Goal: Information Seeking & Learning: Learn about a topic

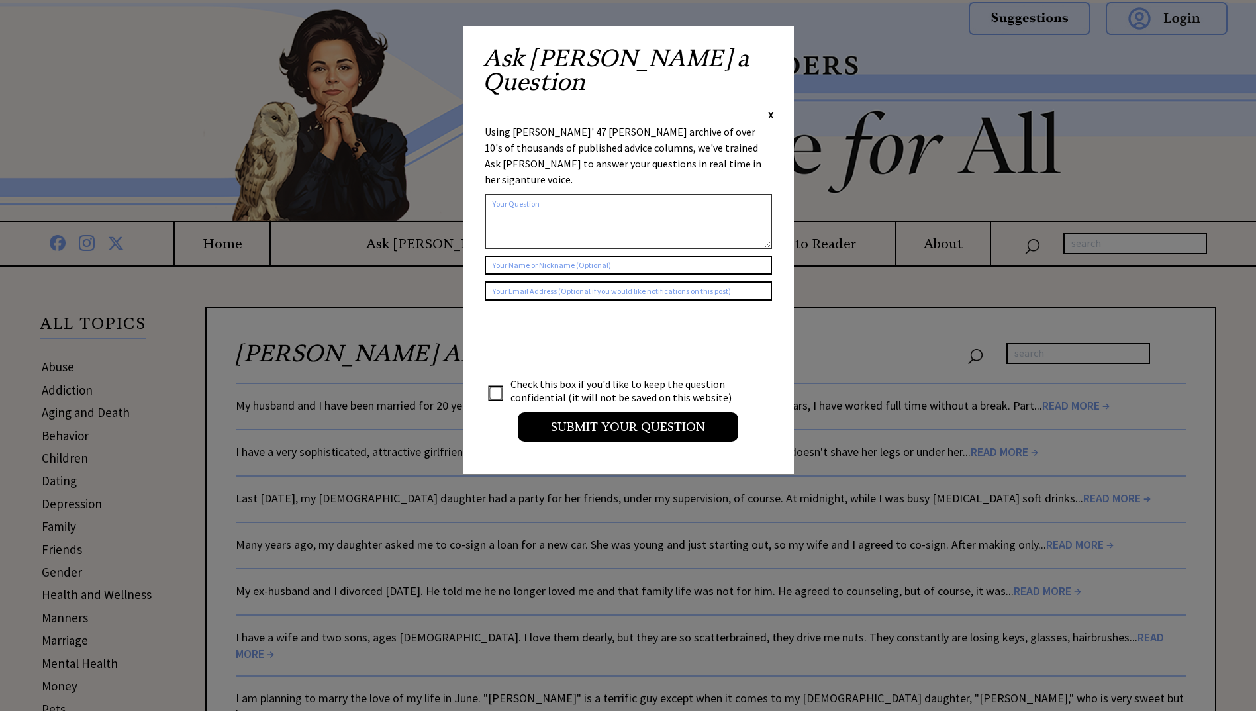
click at [774, 52] on div "Ask Ann a Question X Using Ann Landers' 47 vear archive of over 10's of thousan…" at bounding box center [628, 250] width 331 height 448
click at [769, 108] on span "X" at bounding box center [771, 114] width 6 height 13
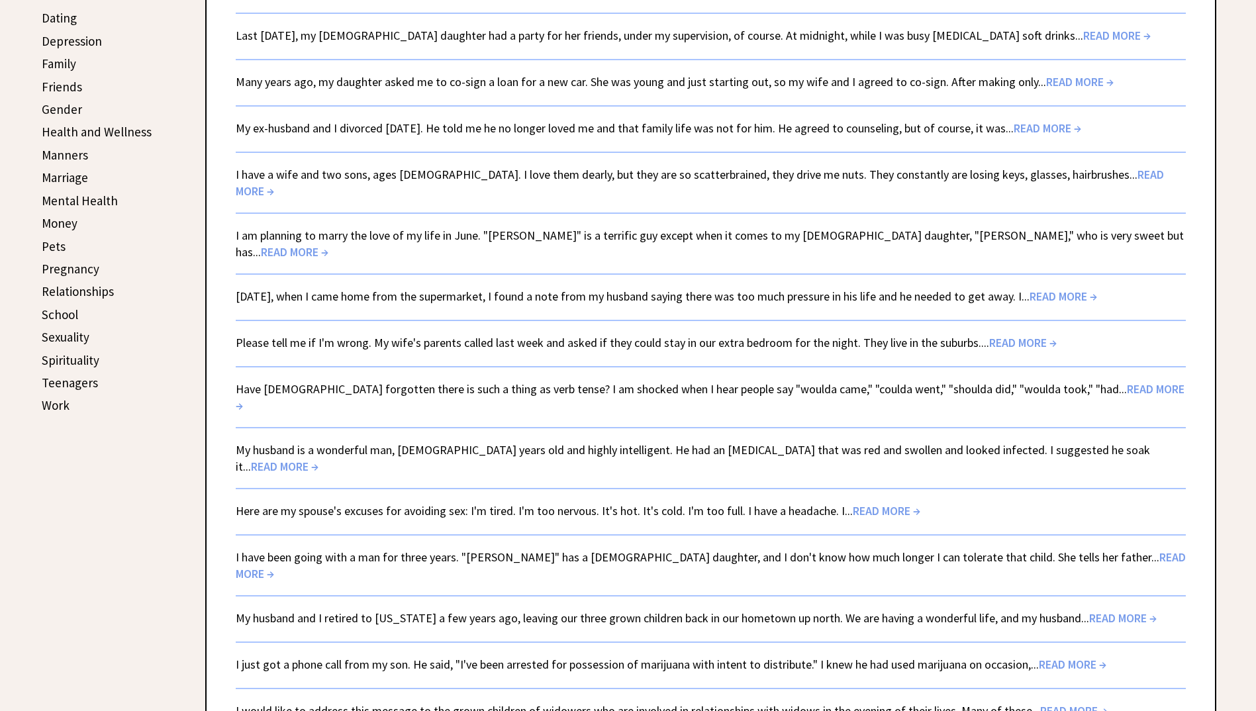
scroll to position [463, 0]
click at [308, 549] on link "I have been going with a man for three years. "Jerome" has a 5-year-old daughte…" at bounding box center [711, 565] width 950 height 32
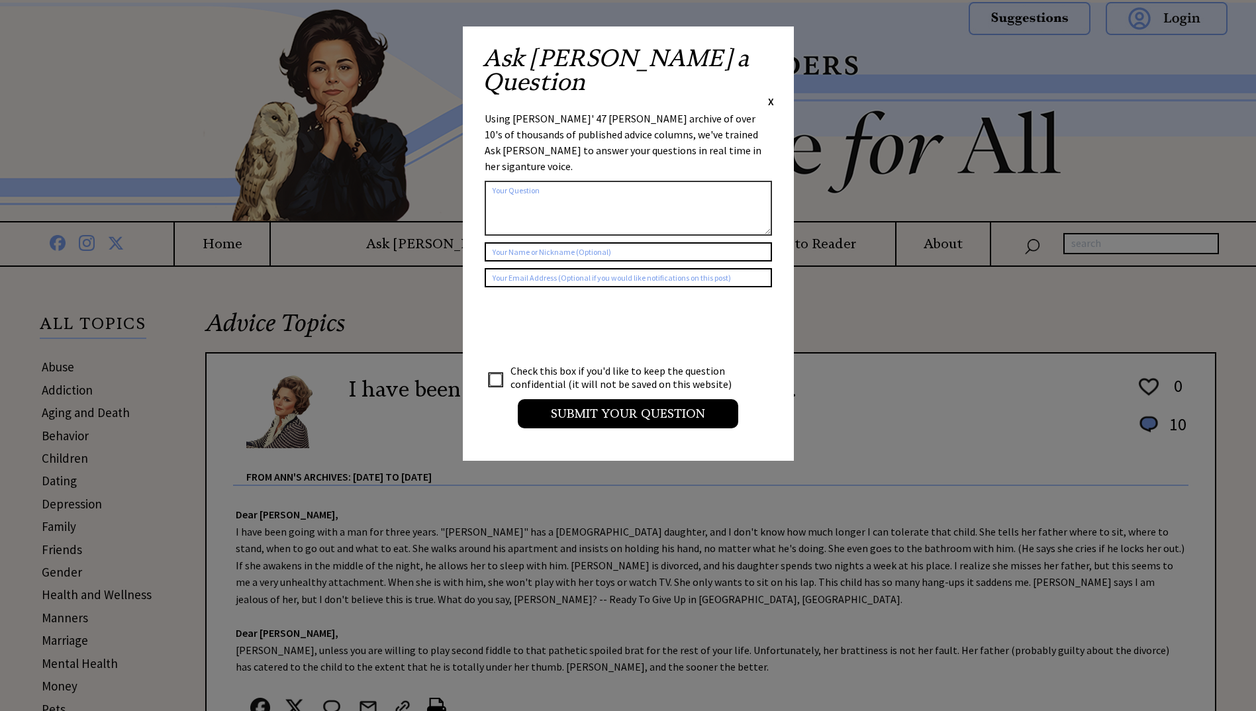
click at [769, 94] on div "X" at bounding box center [771, 101] width 6 height 15
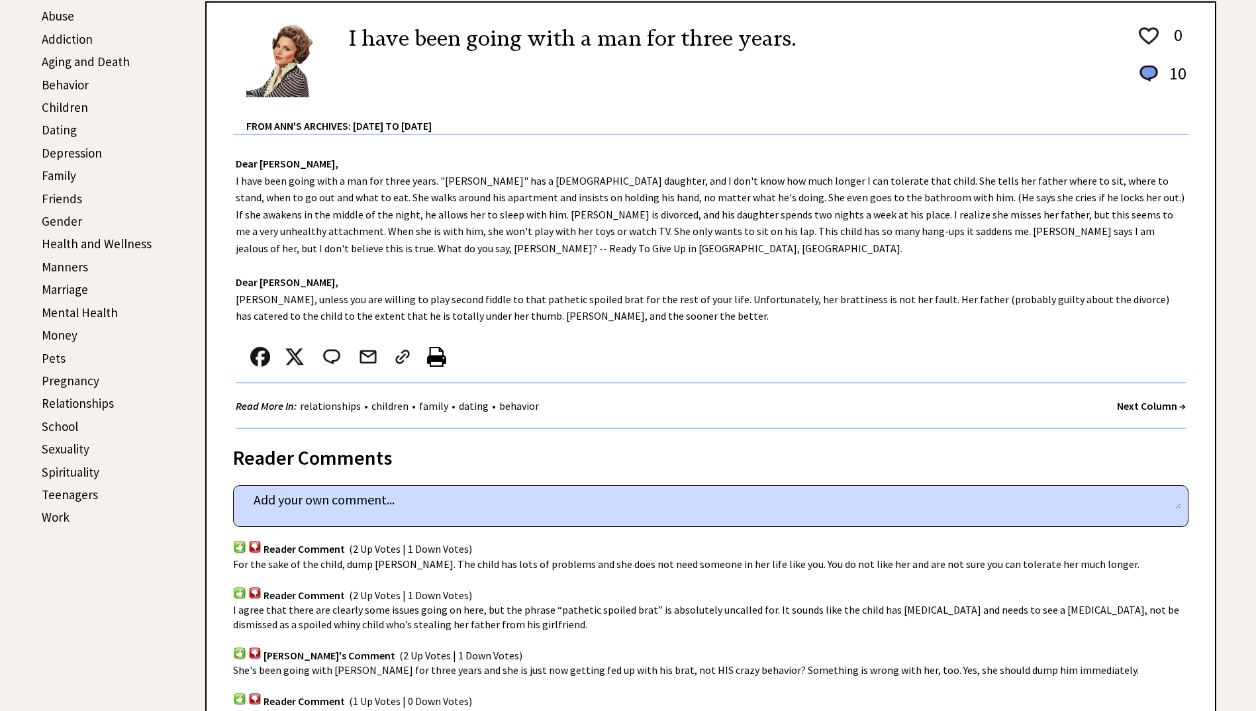
scroll to position [331, 0]
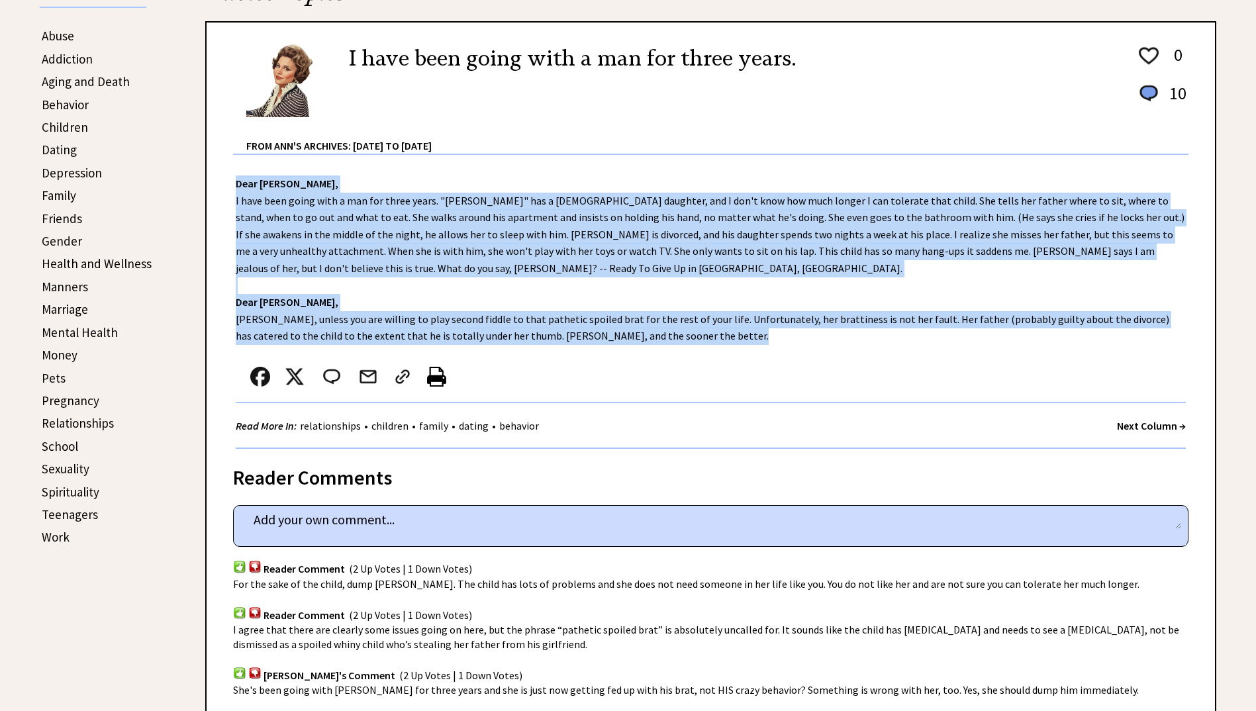
drag, startPoint x: 236, startPoint y: 181, endPoint x: 839, endPoint y: 350, distance: 626.1
click at [839, 350] on div "Dear Ann Landers, I have been going with a man for three years. "Jerome" has a …" at bounding box center [711, 302] width 1008 height 294
copy div "Dear Ann Landers, I have been going with a man for three years. "Jerome" has a …"
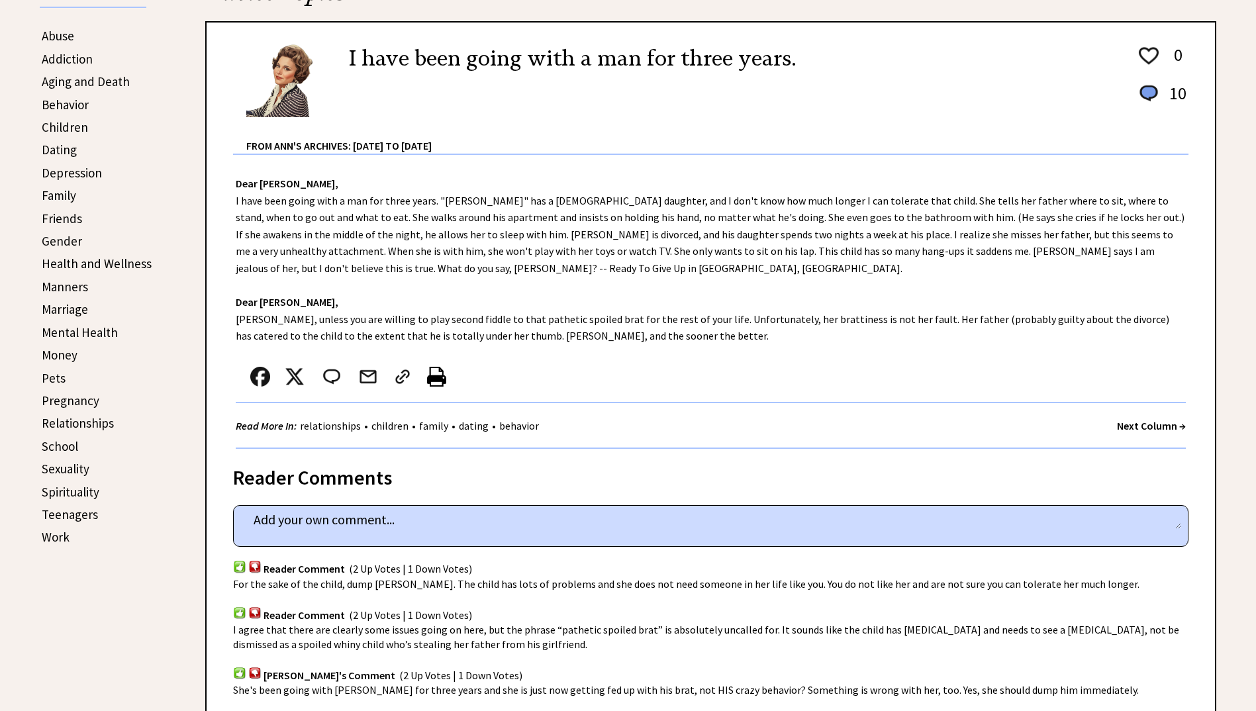
click at [583, 393] on div at bounding box center [696, 380] width 921 height 44
click at [823, 343] on div "Dear Ann Landers, I have been going with a man for three years. "Jerome" has a …" at bounding box center [711, 302] width 1008 height 294
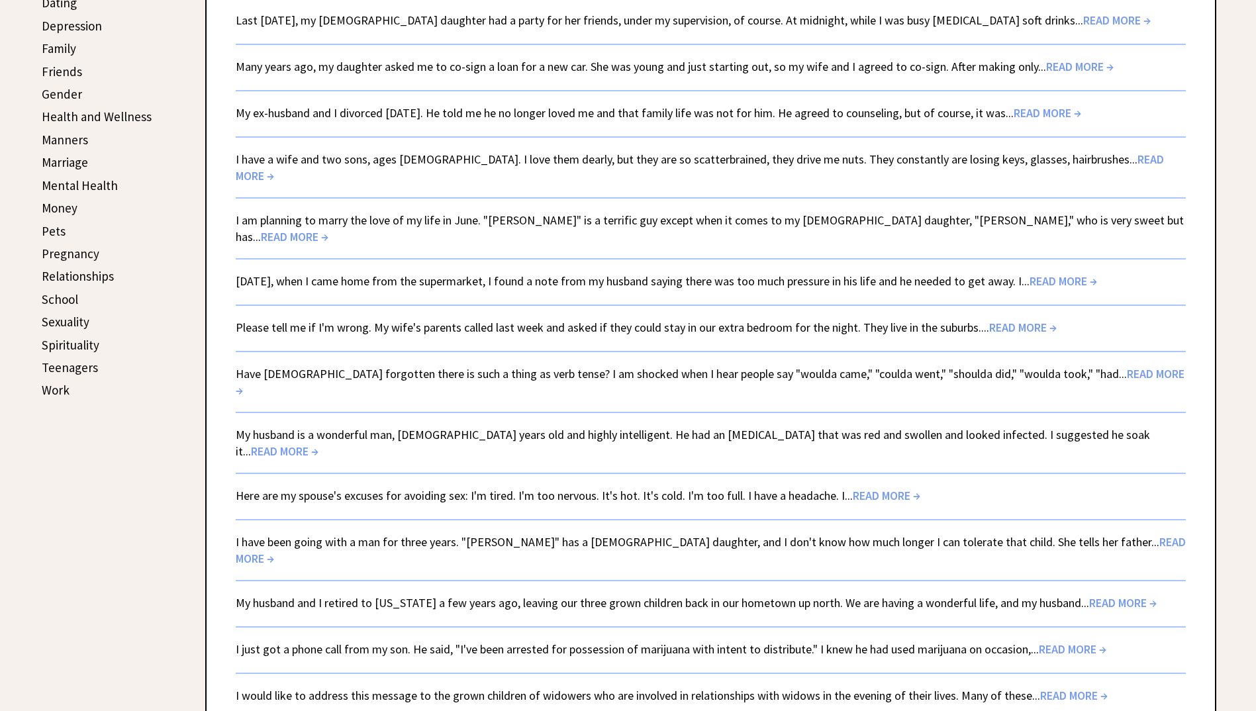
scroll to position [463, 0]
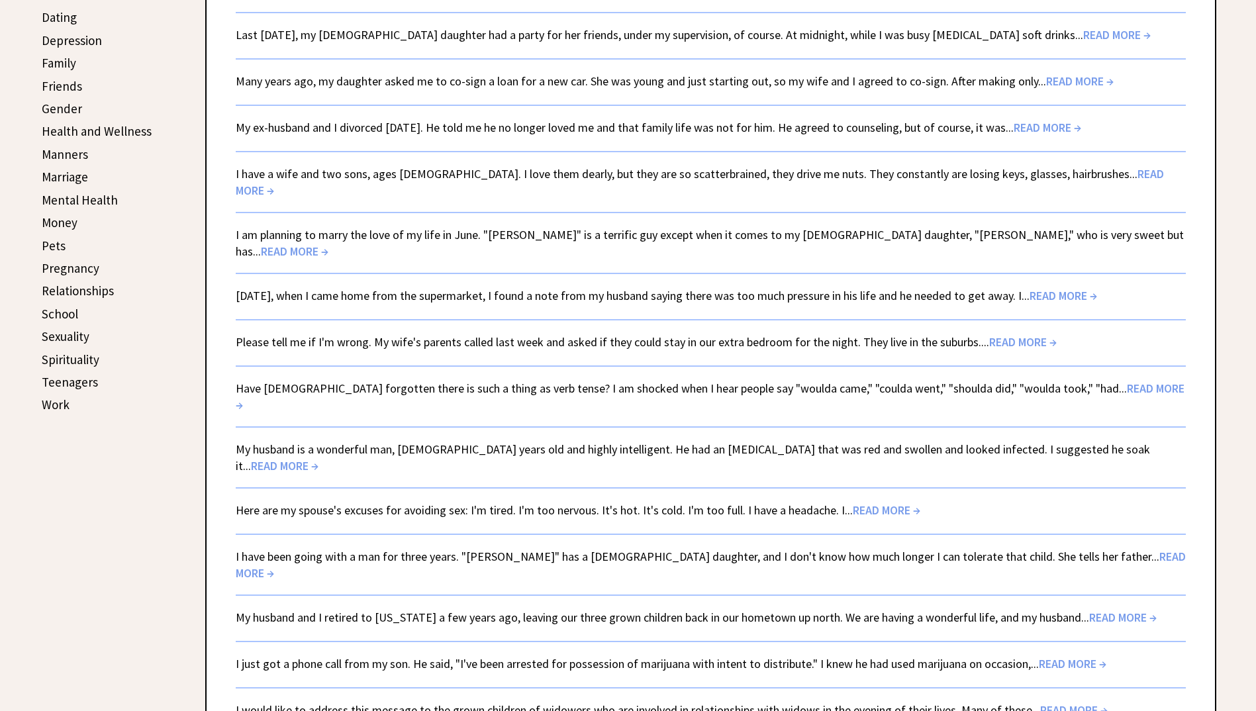
click at [363, 502] on link "Here are my spouse's excuses for avoiding sex: I'm tired. I'm too nervous. It's…" at bounding box center [578, 509] width 685 height 15
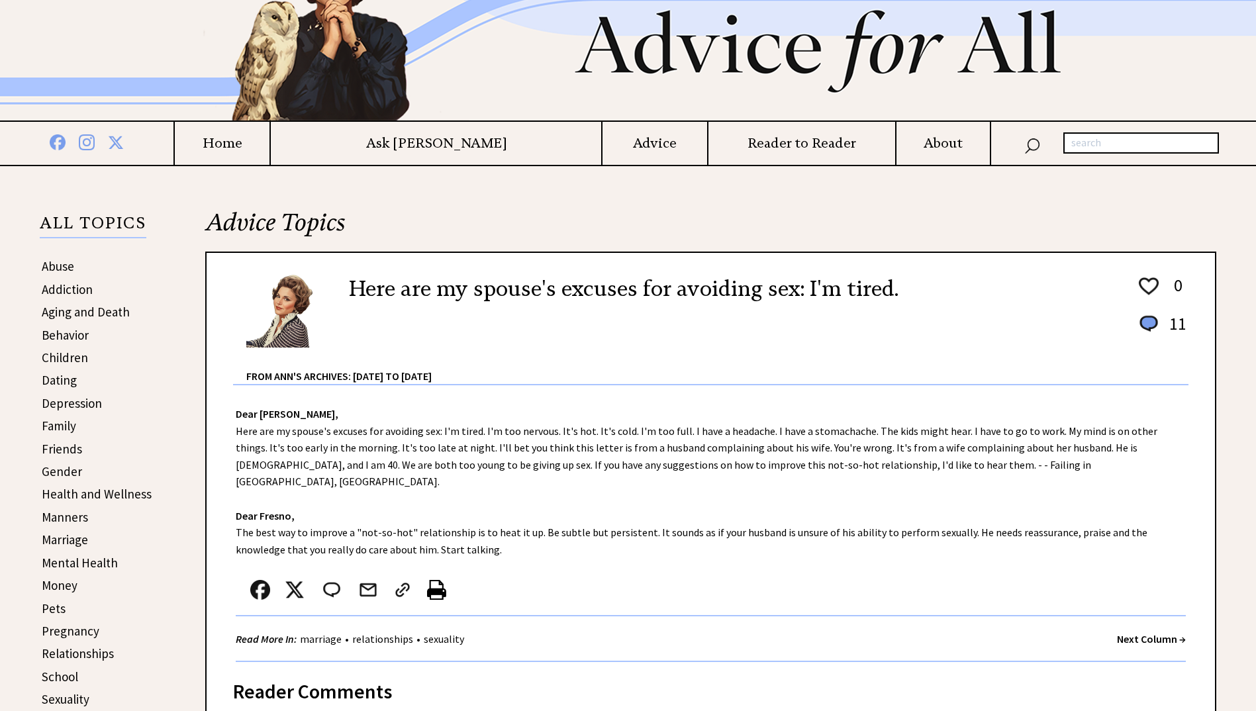
scroll to position [265, 0]
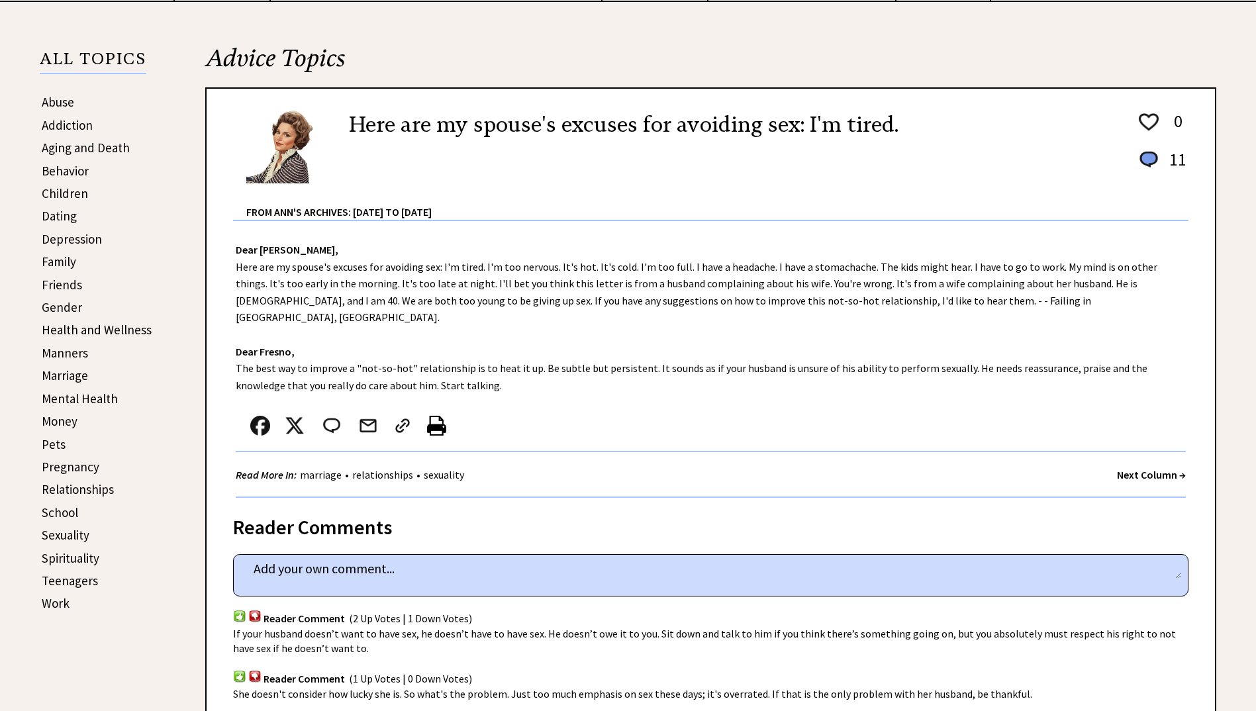
drag, startPoint x: 237, startPoint y: 248, endPoint x: 568, endPoint y: 376, distance: 355.1
click at [568, 376] on div "Dear [PERSON_NAME], Here are my spouse's excuses for avoiding sex: I'm tired. I…" at bounding box center [711, 359] width 1008 height 277
copy div "Dear Ann Landers, Here are my spouse's excuses for avoiding sex: I'm tired. I'm…"
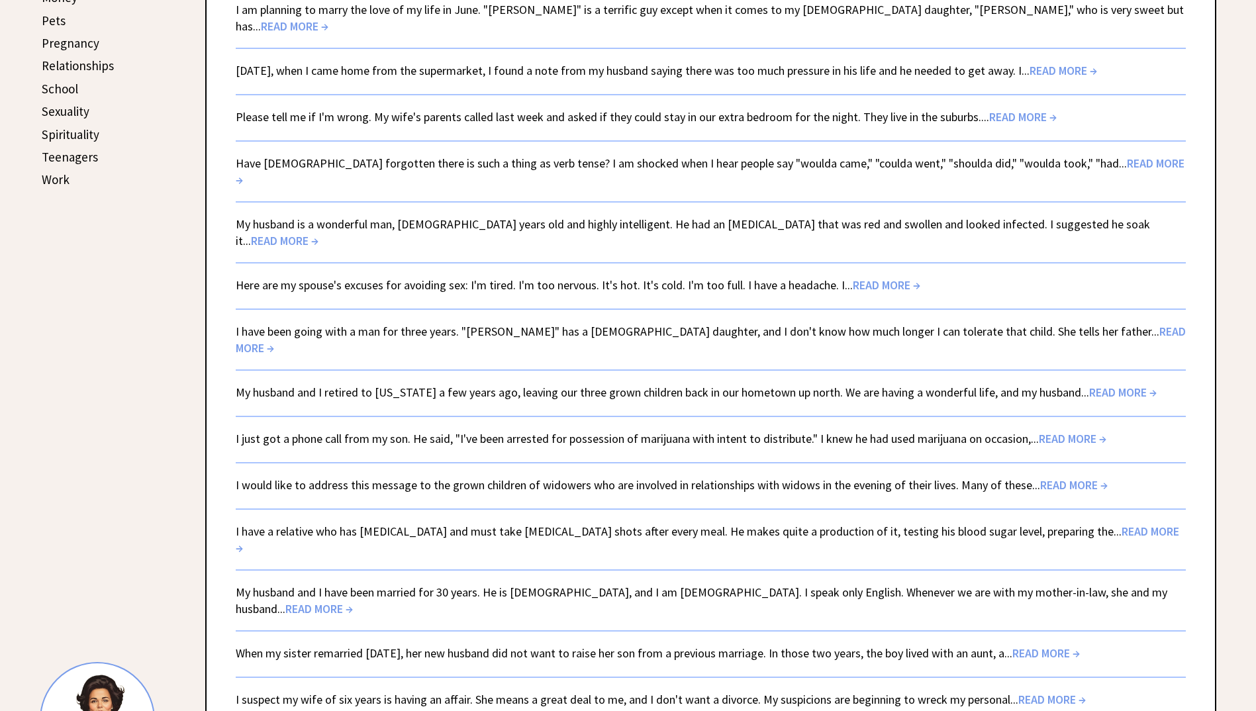
scroll to position [743, 0]
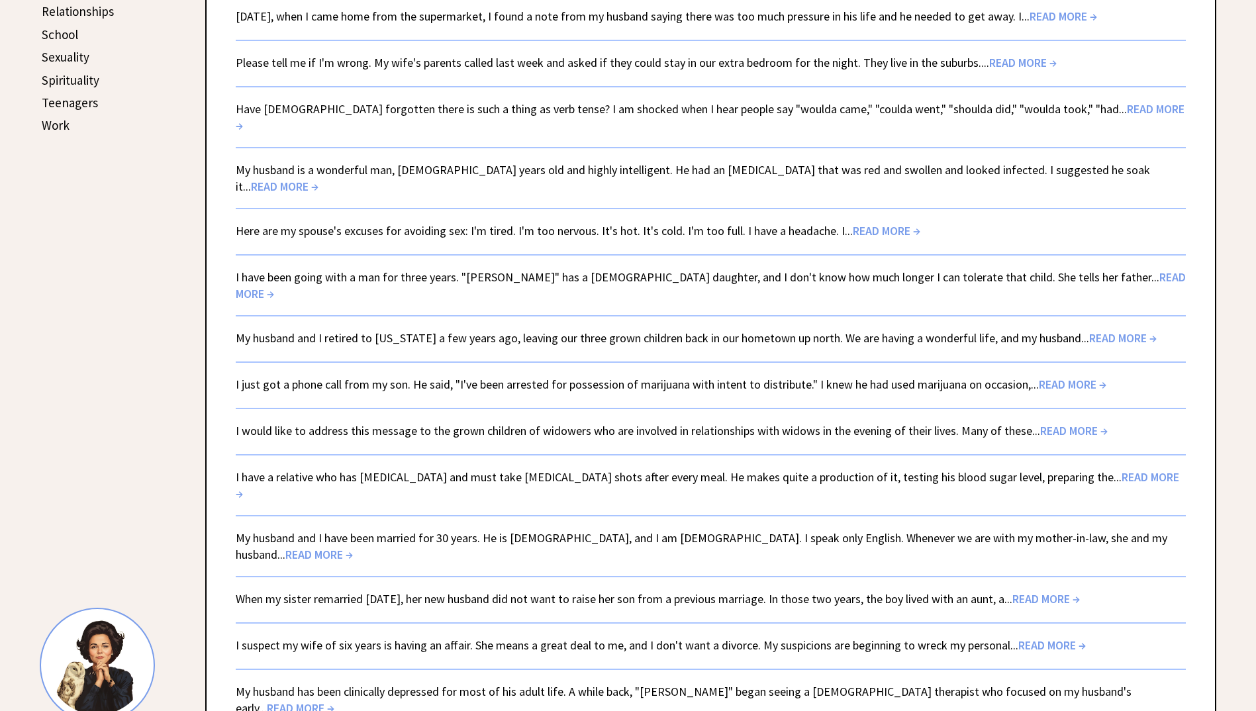
click at [254, 530] on link "My husband and I have been married for 30 years. He is Italian, and I am Canadi…" at bounding box center [702, 546] width 932 height 32
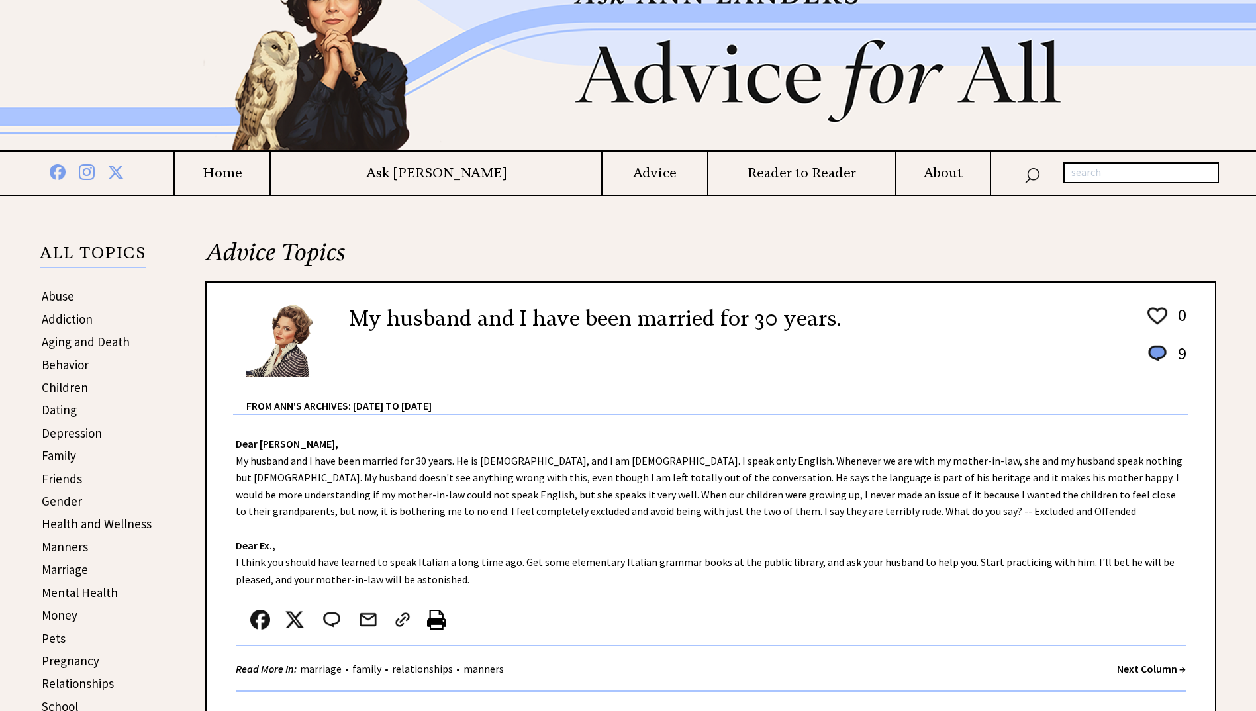
scroll to position [199, 0]
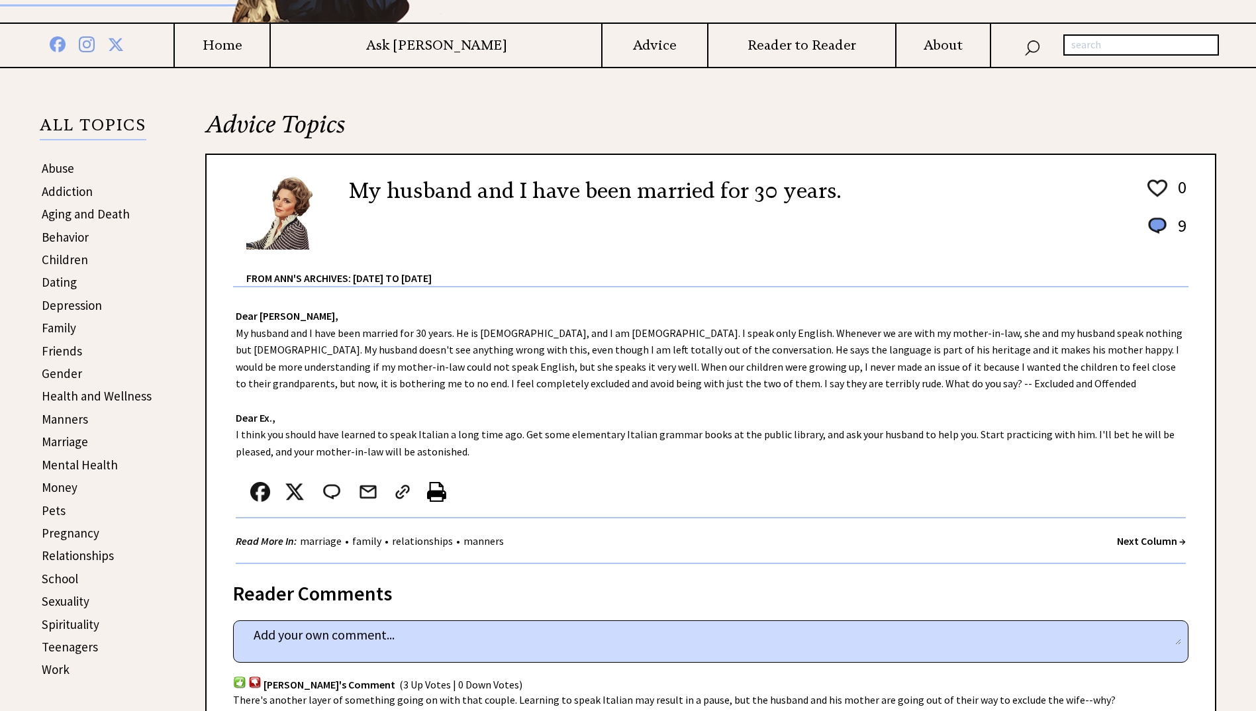
drag, startPoint x: 235, startPoint y: 318, endPoint x: 493, endPoint y: 470, distance: 298.8
click at [493, 470] on div "Dear Ann Landers, My husband and I have been married for 30 years. He is Italia…" at bounding box center [711, 425] width 1008 height 277
drag, startPoint x: 493, startPoint y: 470, endPoint x: 366, endPoint y: 349, distance: 175.1
copy div "Dear Ann Landers, My husband and I have been married for 30 years. He is Italia…"
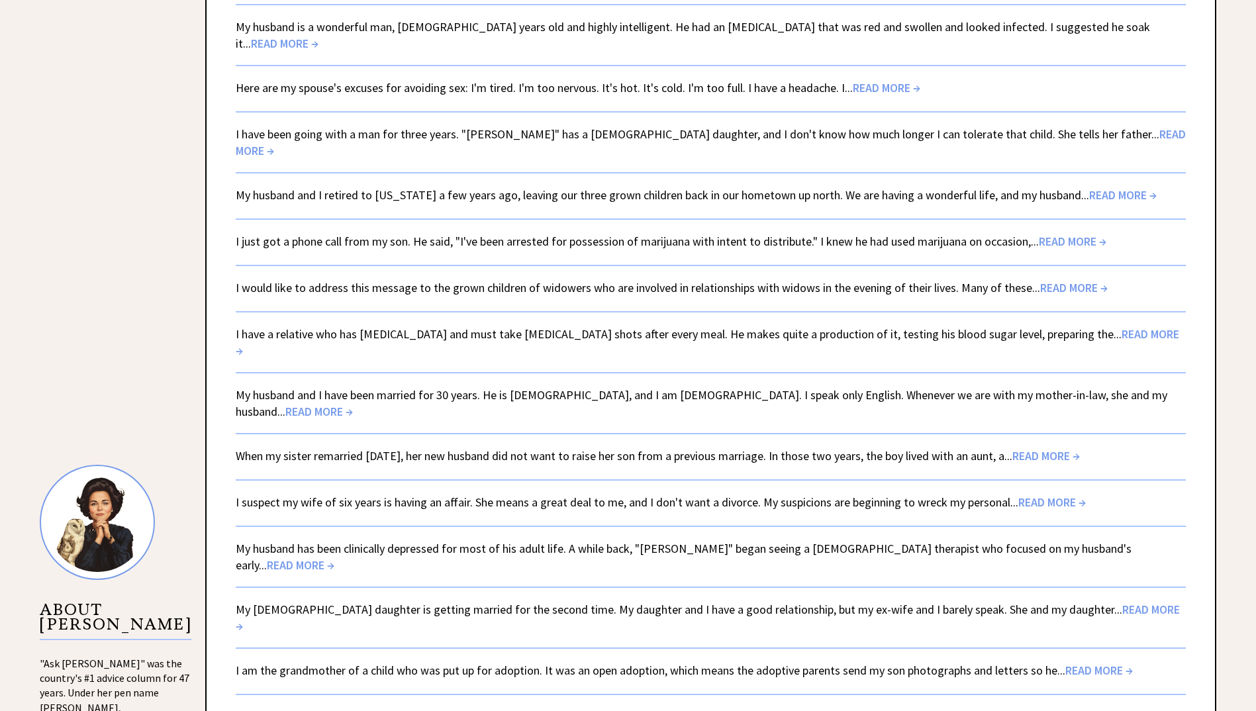
scroll to position [1176, 0]
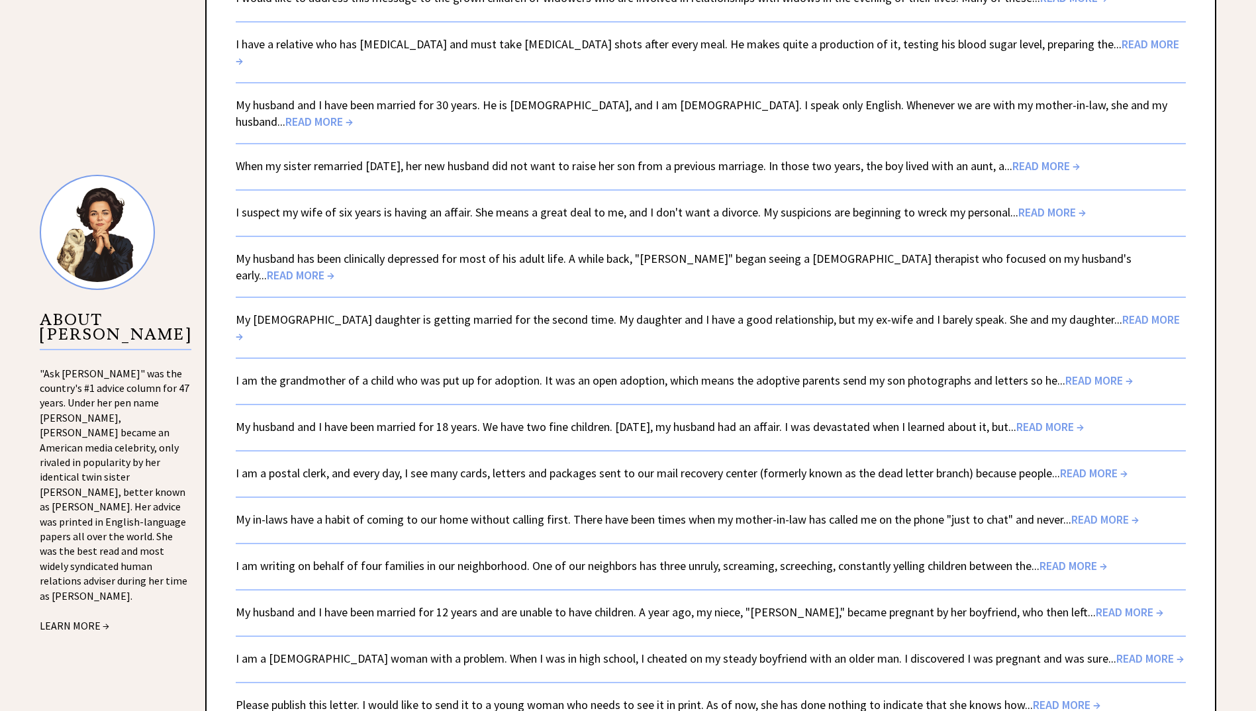
click at [267, 604] on link "My husband and I have been married for 12 years and are unable to have children…" at bounding box center [700, 611] width 928 height 15
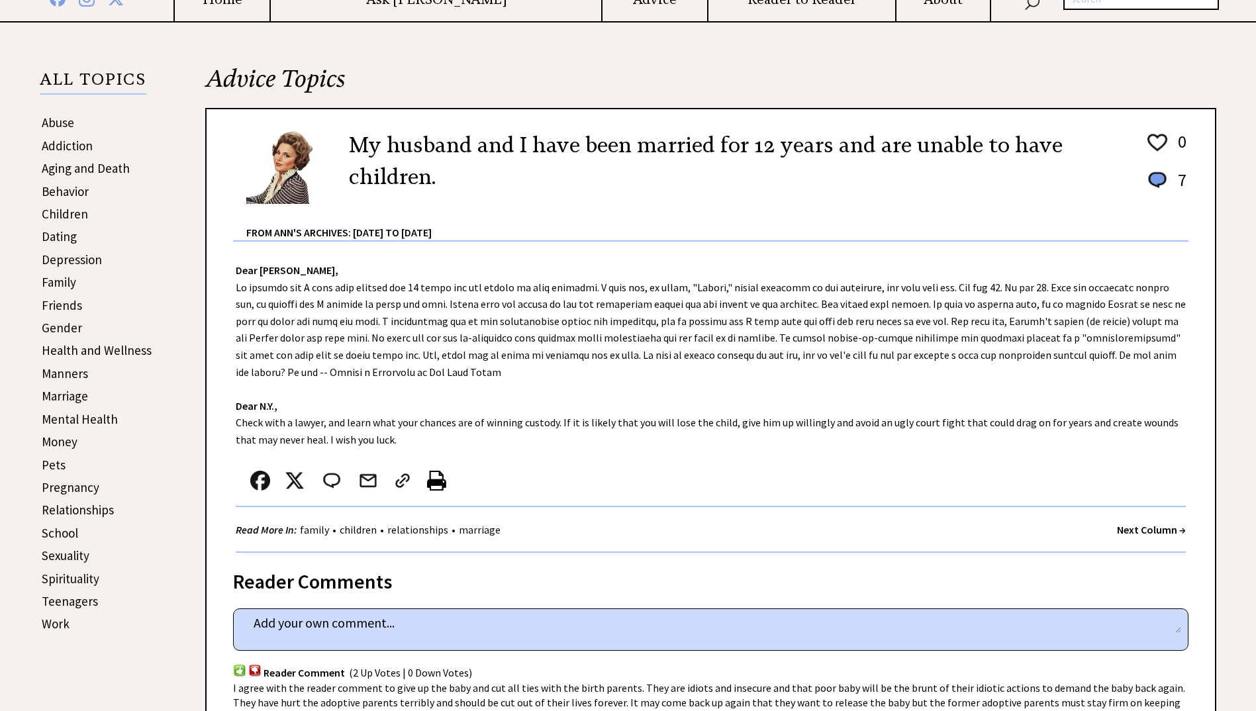
scroll to position [265, 0]
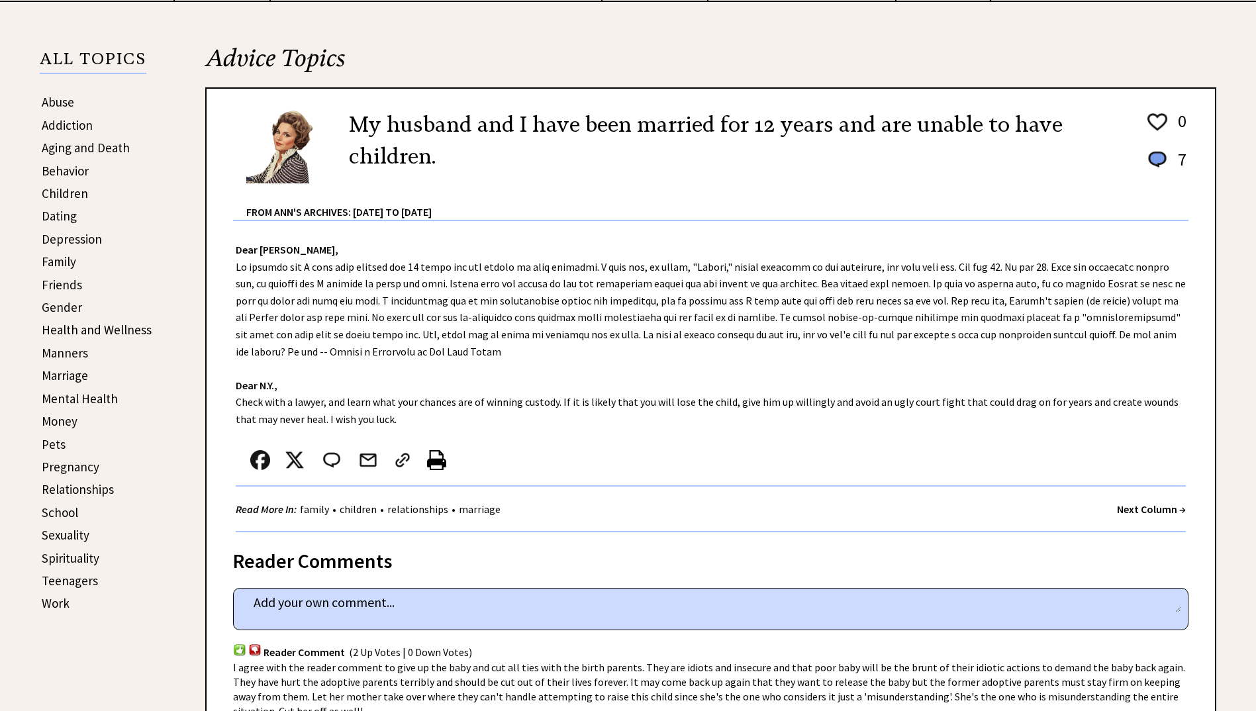
drag, startPoint x: 234, startPoint y: 248, endPoint x: 459, endPoint y: 418, distance: 283.1
click at [459, 418] on div "Dear Ann Landers, Dear N.Y., Check with a lawyer, and learn what your chances a…" at bounding box center [711, 376] width 1008 height 311
drag, startPoint x: 459, startPoint y: 418, endPoint x: 416, endPoint y: 309, distance: 118.3
copy div "Dear Ann Landers, My husband and I have been married for 12 years and are unabl…"
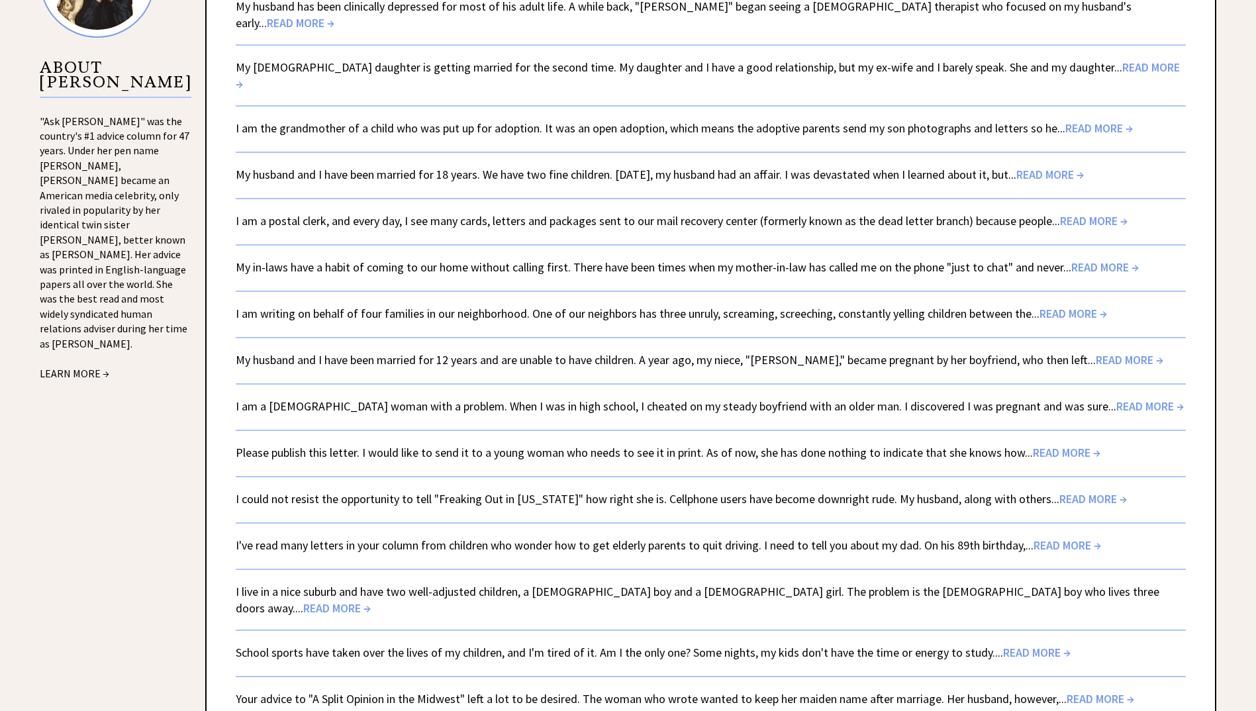
scroll to position [1573, 0]
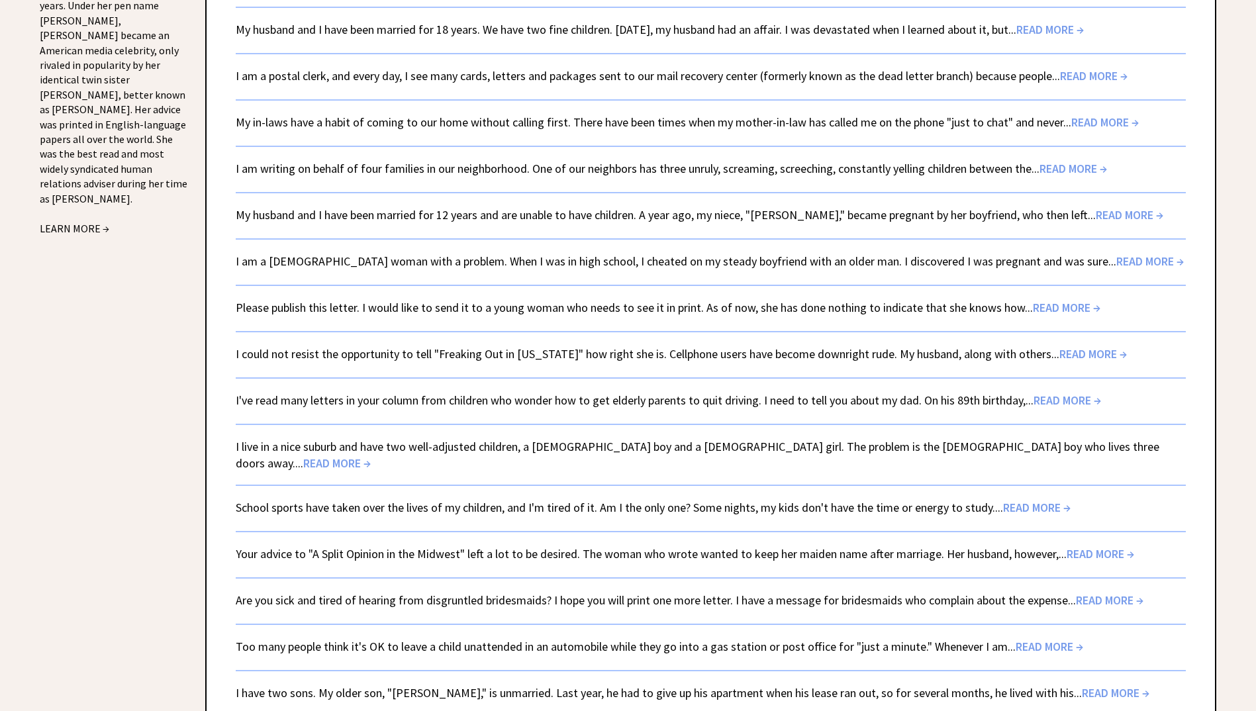
click at [373, 685] on link "I have two sons. My older son, "Randall," is unmarried. Last year, he had to gi…" at bounding box center [693, 692] width 914 height 15
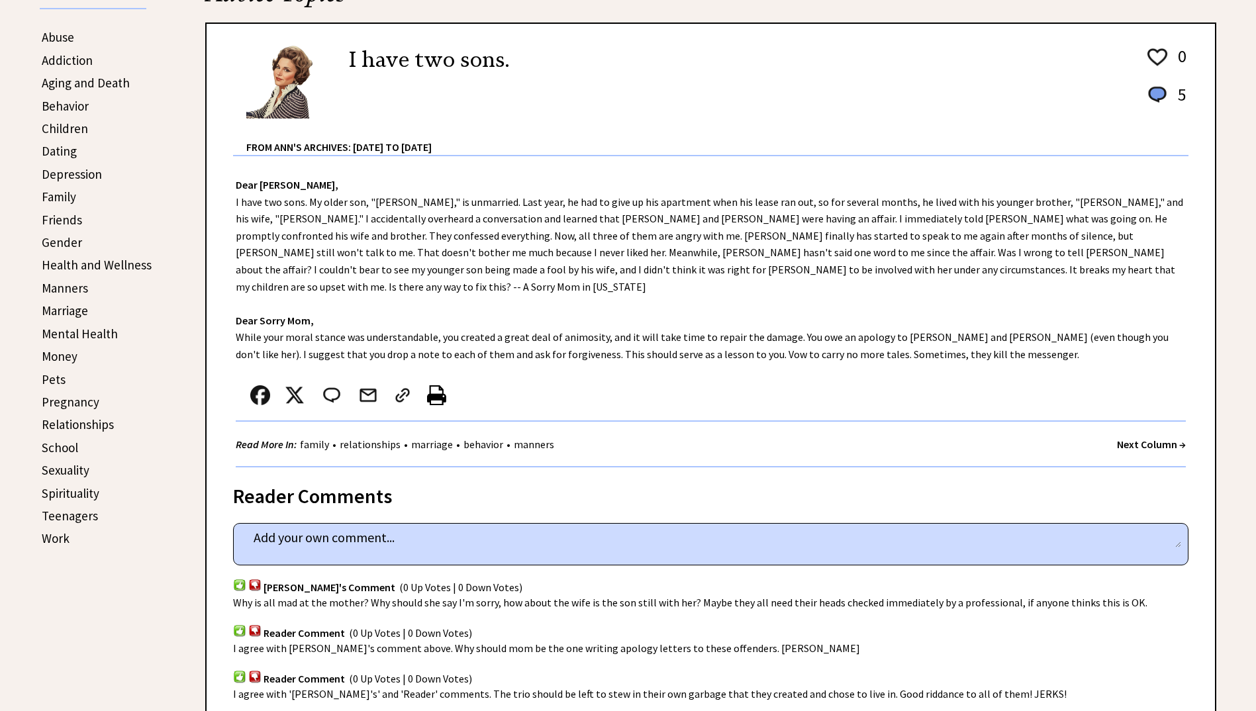
scroll to position [331, 0]
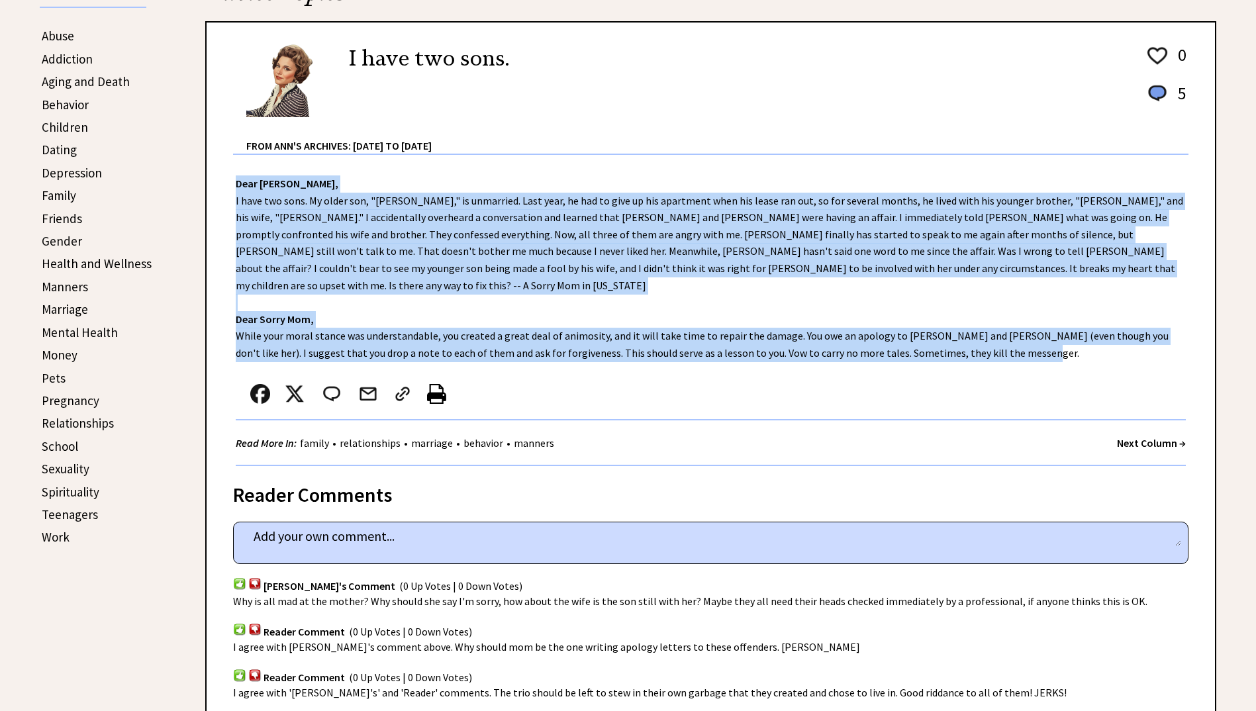
drag, startPoint x: 244, startPoint y: 179, endPoint x: 1016, endPoint y: 345, distance: 789.0
click at [1016, 345] on div "Dear Ann Landers, Dear Sorry Mom, While your moral stance was understandable, y…" at bounding box center [711, 310] width 1008 height 311
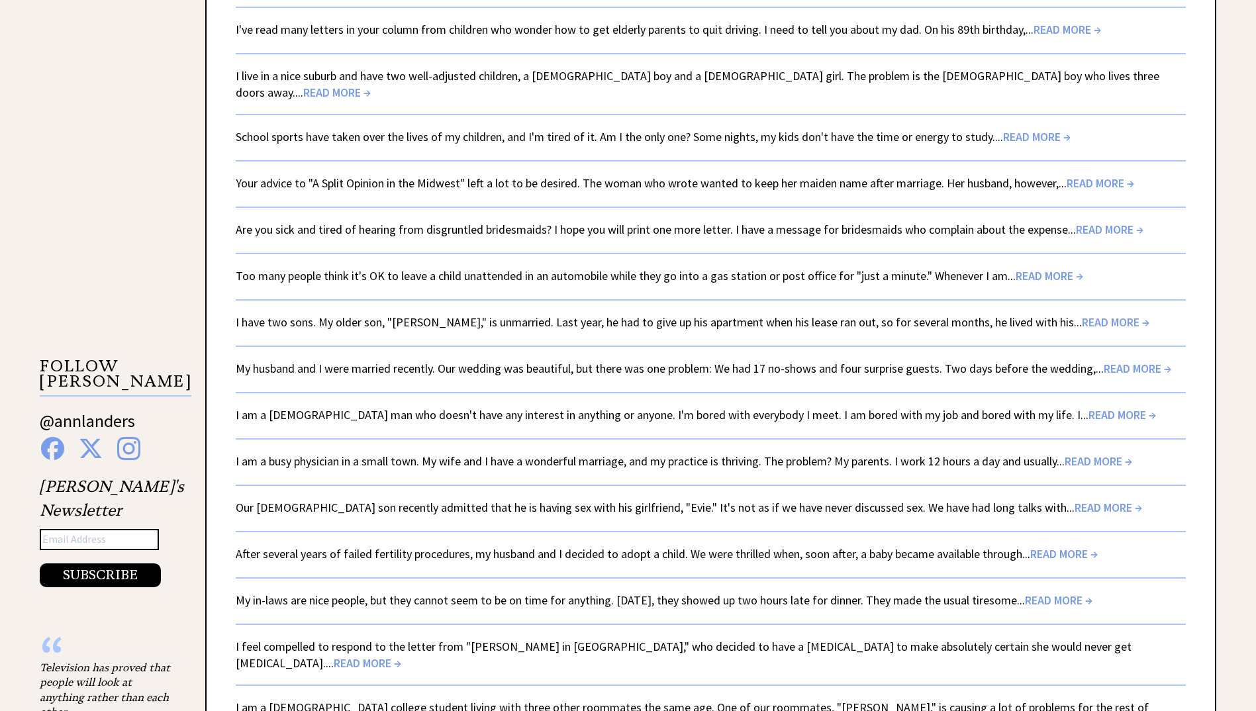
scroll to position [1970, 0]
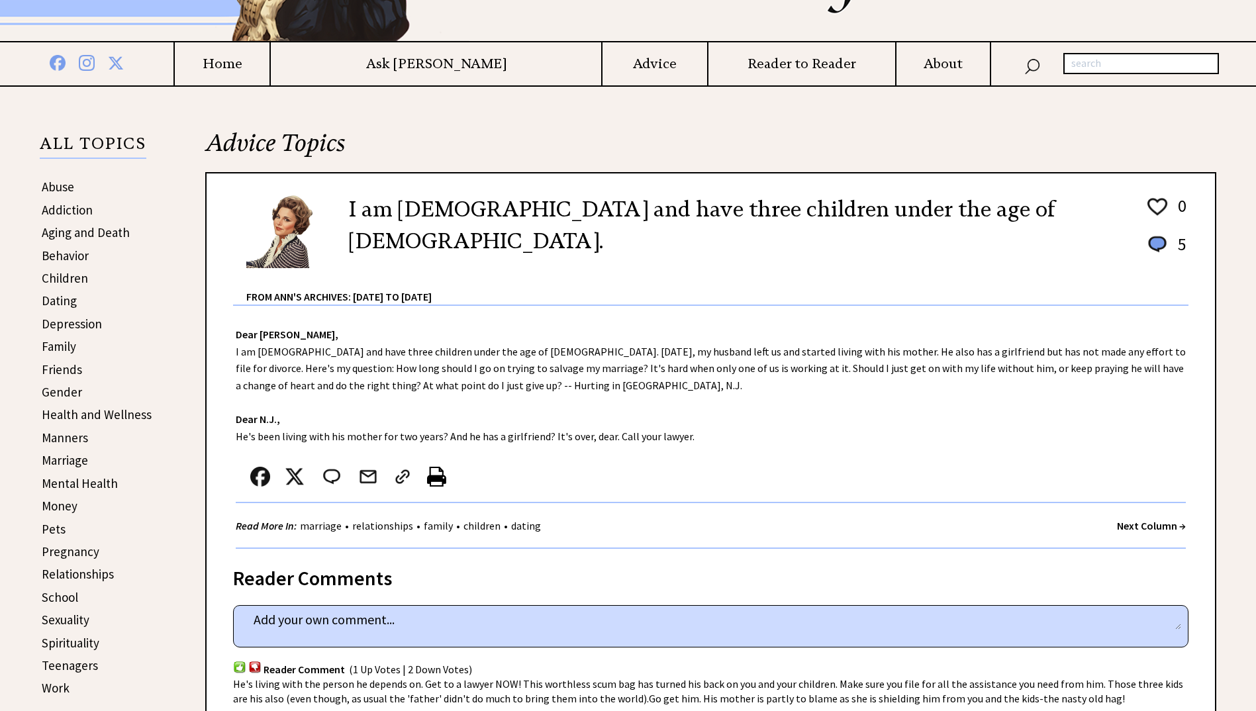
scroll to position [199, 0]
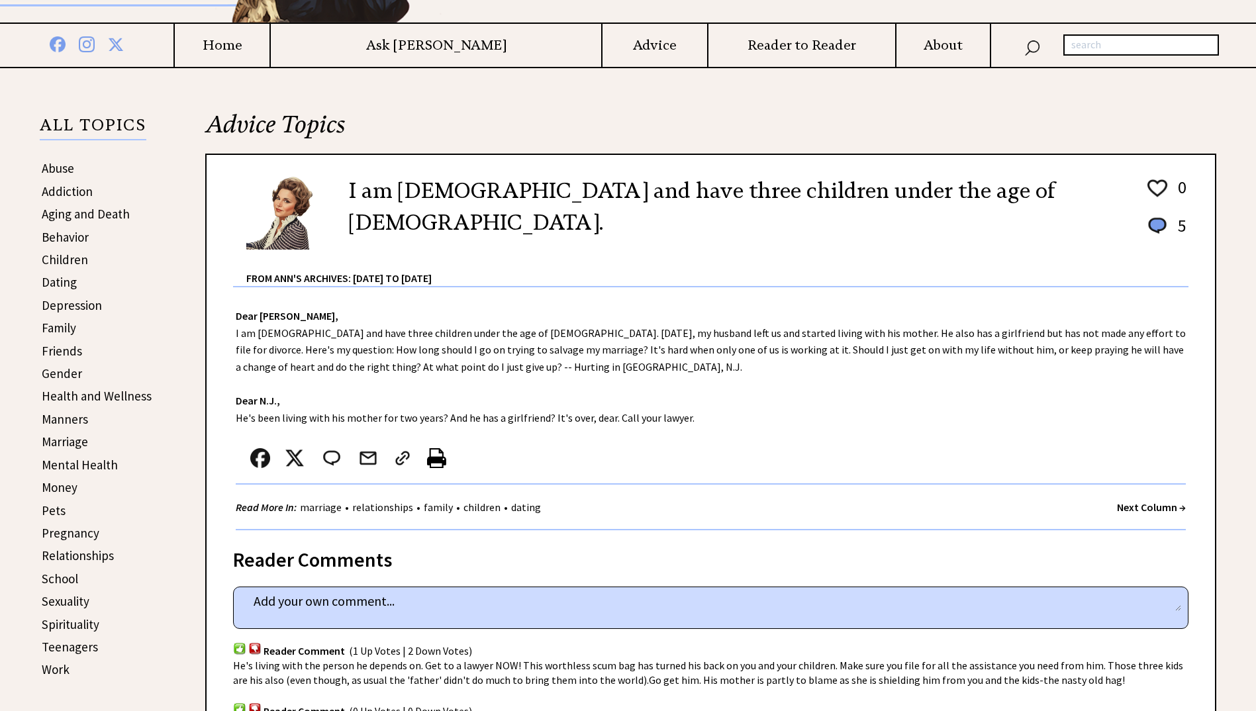
click at [242, 314] on strong "Dear [PERSON_NAME]," at bounding box center [287, 315] width 103 height 13
drag, startPoint x: 236, startPoint y: 316, endPoint x: 709, endPoint y: 426, distance: 485.3
click at [709, 426] on div "Dear [PERSON_NAME], I am [DEMOGRAPHIC_DATA] and have three children under the a…" at bounding box center [711, 408] width 1008 height 243
copy div "Dear [PERSON_NAME], I am [DEMOGRAPHIC_DATA] and have three children under the a…"
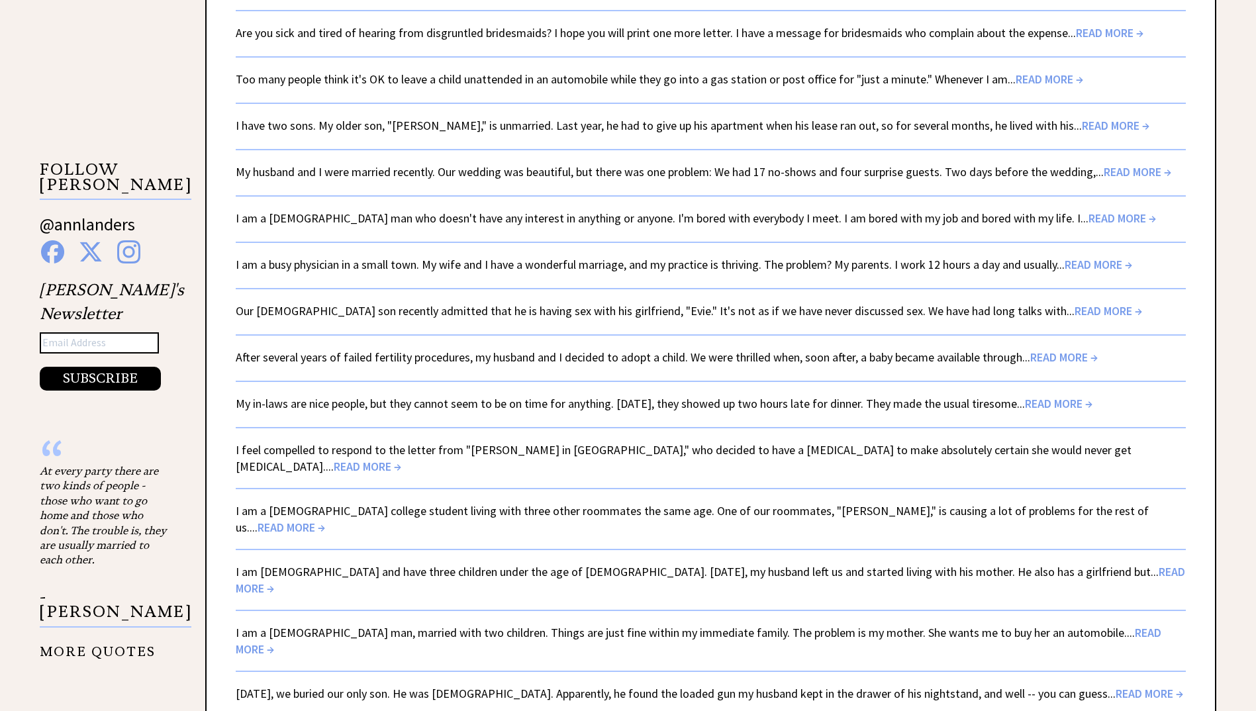
scroll to position [2235, 0]
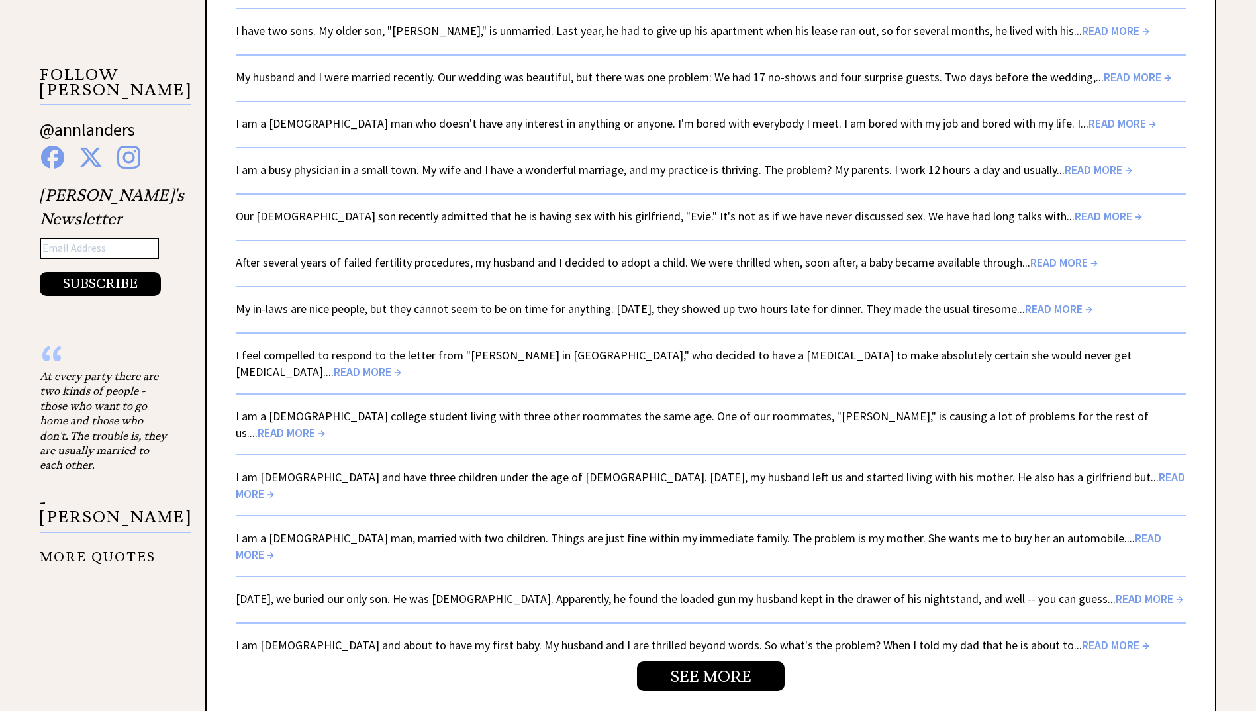
click at [273, 530] on link "I am a [DEMOGRAPHIC_DATA] man, married with two children. Things are just fine …" at bounding box center [699, 546] width 926 height 32
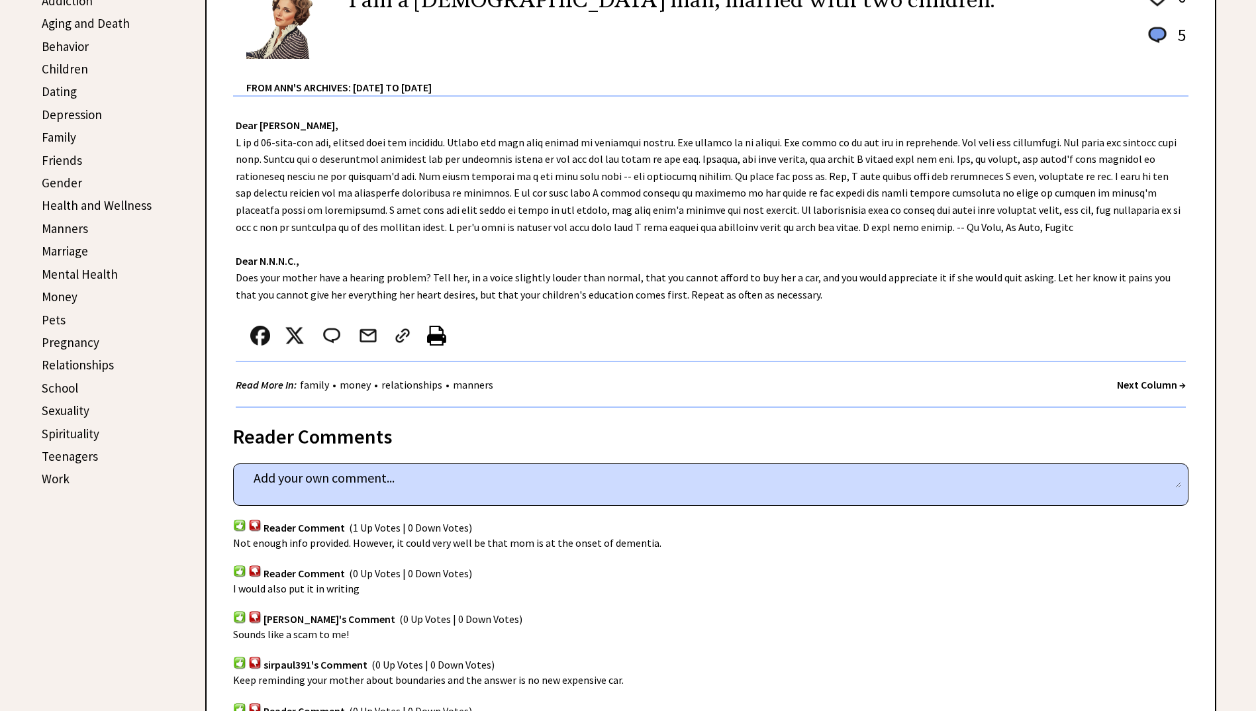
scroll to position [397, 0]
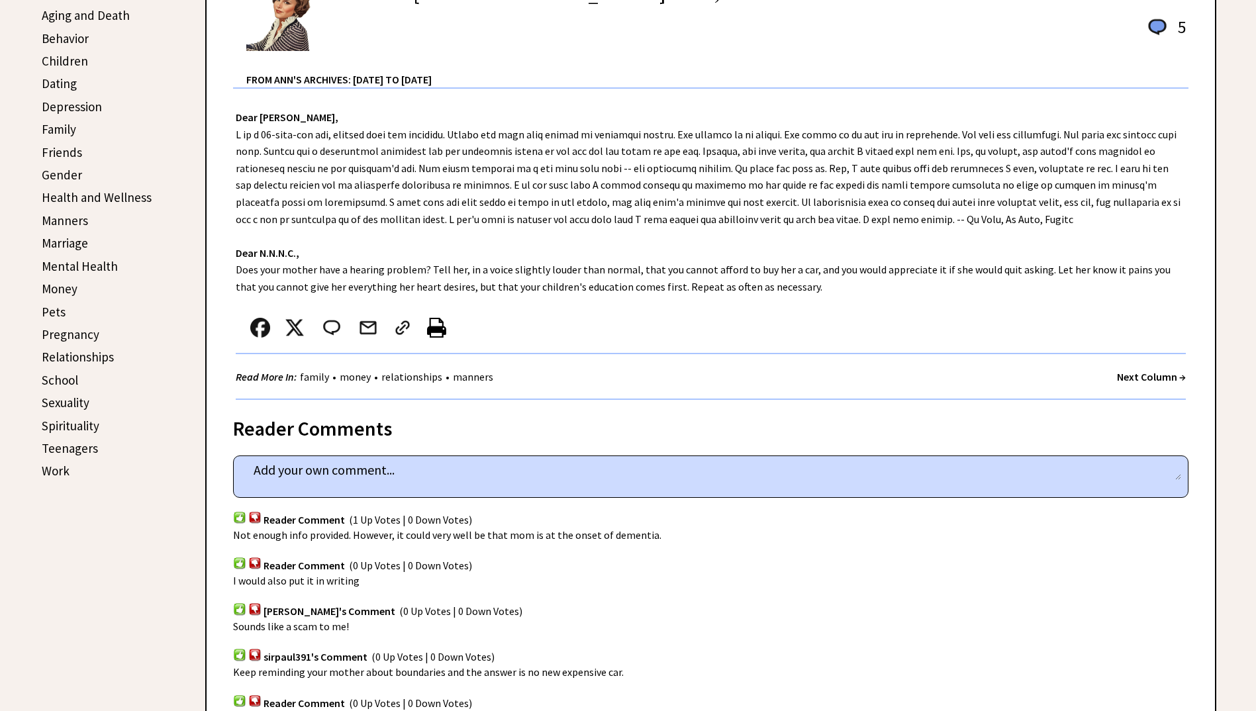
drag, startPoint x: 234, startPoint y: 115, endPoint x: 873, endPoint y: 286, distance: 660.8
click at [873, 286] on div "Dear [PERSON_NAME], Dear N.N.N.C., Does your mother have a hearing problem? Tel…" at bounding box center [711, 244] width 1008 height 311
copy div "Dear [PERSON_NAME], I am a [DEMOGRAPHIC_DATA] man, married with two children. T…"
click at [828, 608] on div "[PERSON_NAME]'s Comment (0 Up Votes | 0 Down Votes)" at bounding box center [710, 603] width 955 height 31
